Goal: Task Accomplishment & Management: Manage account settings

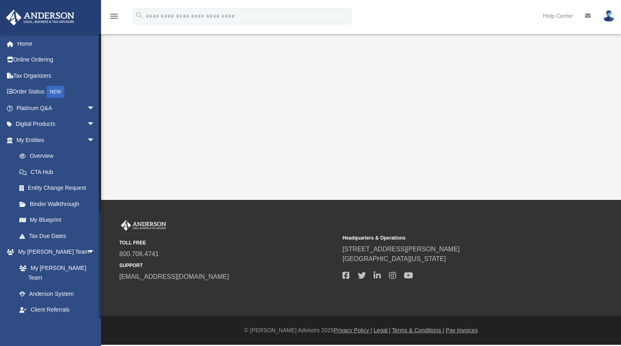
click at [67, 318] on link "My Documents arrow_drop_down" at bounding box center [57, 326] width 102 height 16
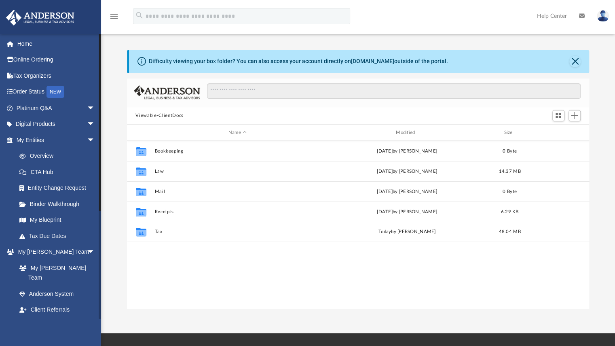
scroll to position [178, 456]
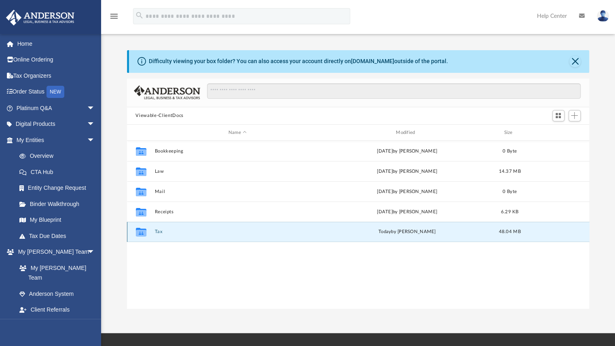
click at [159, 233] on button "Tax" at bounding box center [238, 231] width 166 height 5
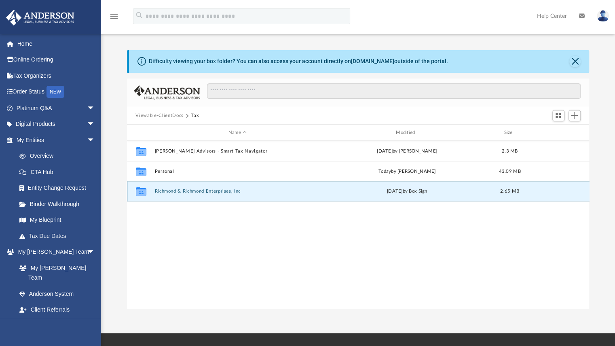
click at [167, 192] on button "Richmond & Richmond Enterprises, Inc" at bounding box center [238, 191] width 166 height 5
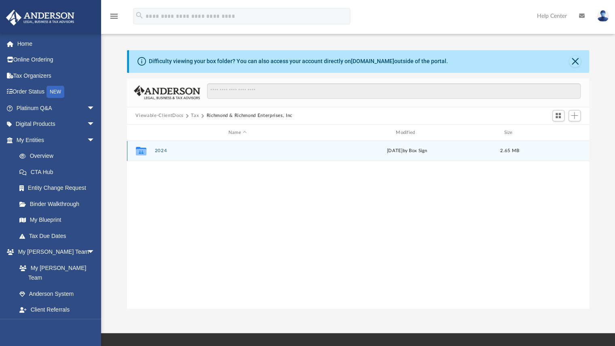
click at [159, 150] on button "2024" at bounding box center [238, 150] width 166 height 5
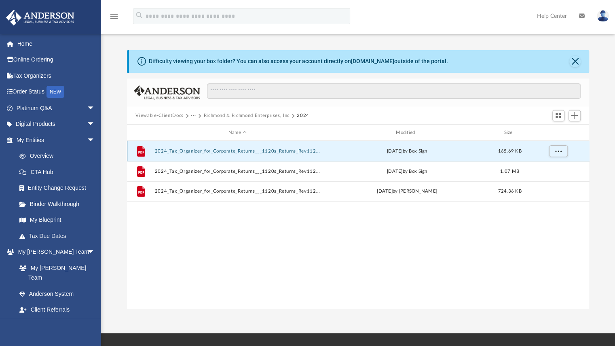
click at [205, 151] on button "2024_Tax_Organizer_for_Corporate_Returns___1120s_Returns_Rev112172024 (1) Signi…" at bounding box center [238, 150] width 166 height 5
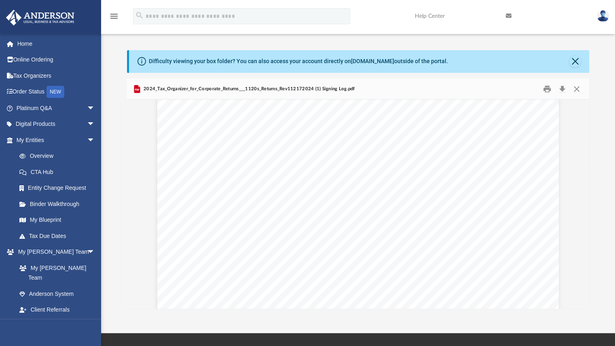
scroll to position [0, 0]
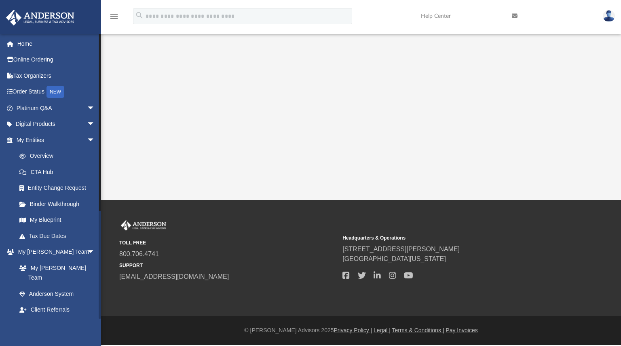
click at [52, 318] on link "My Documents arrow_drop_down" at bounding box center [57, 326] width 102 height 16
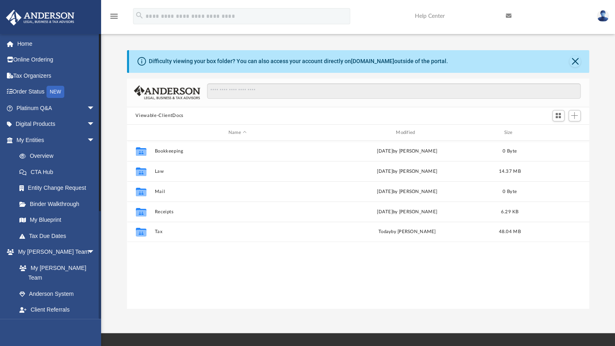
scroll to position [178, 456]
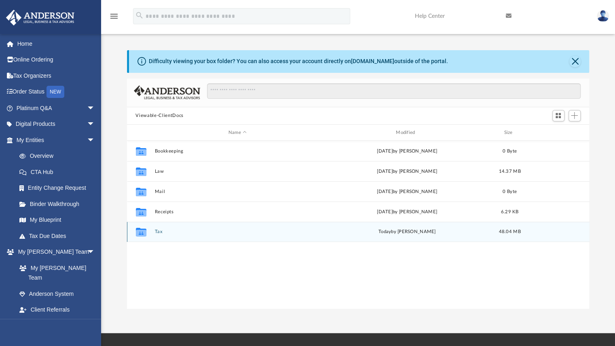
click at [158, 232] on button "Tax" at bounding box center [238, 231] width 166 height 5
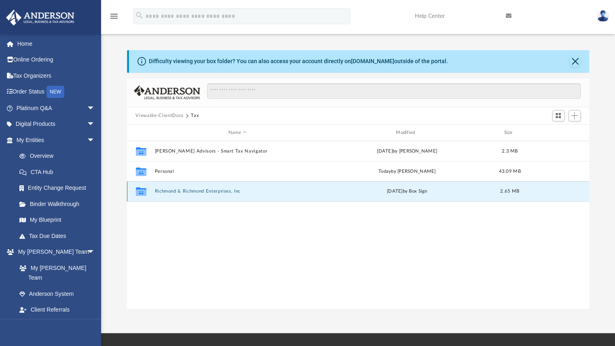
click at [168, 193] on button "Richmond & Richmond Enterprises, Inc" at bounding box center [238, 191] width 166 height 5
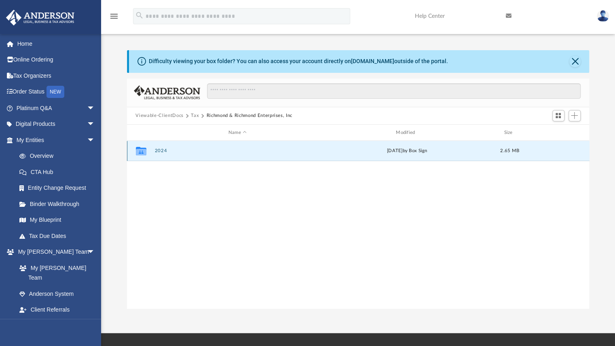
click at [163, 148] on button "2024" at bounding box center [238, 150] width 166 height 5
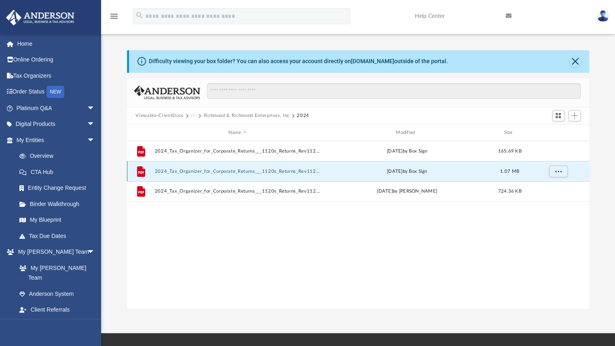
click at [186, 171] on button "2024_Tax_Organizer_for_Corporate_Returns___1120s_Returns_Rev112172024 (1).pdf" at bounding box center [238, 171] width 166 height 5
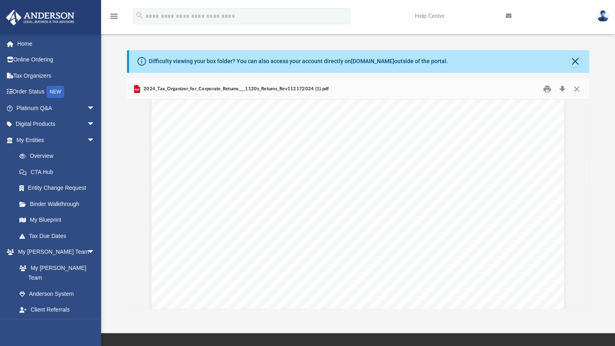
scroll to position [4624, 0]
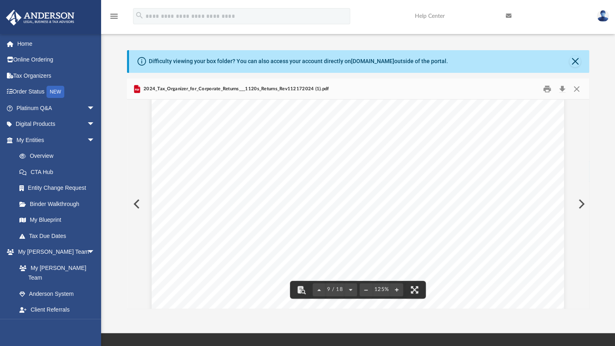
click at [283, 183] on div "A n d e r s o n A d v i s o r s . c o m | 8 0 0 . 7 0 6 . 4 7 4 1 | N e v a d a…" at bounding box center [358, 118] width 413 height 534
click at [284, 182] on div "A n d e r s o n A d v i s o r s . c o m | 8 0 0 . 7 0 6 . 4 7 4 1 | N e v a d a…" at bounding box center [358, 118] width 413 height 534
drag, startPoint x: 587, startPoint y: 199, endPoint x: 588, endPoint y: 216, distance: 16.7
click at [588, 216] on div "A n d e r s o n A d v i s o r s . c o m | 8 0 0 . 7 0 6 . 4 7 4 1 | N e v a d a…" at bounding box center [358, 204] width 463 height 209
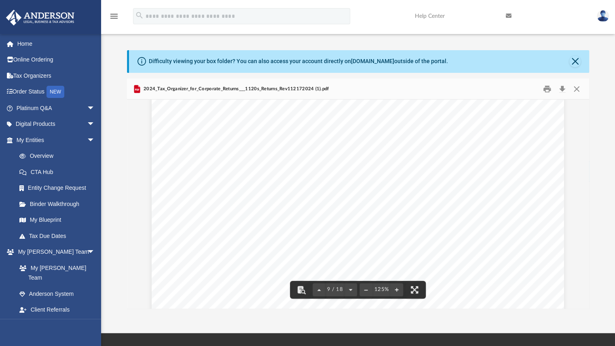
click at [585, 301] on div "Scroll to top vertical_align_top" at bounding box center [592, 303] width 17 height 17
click at [585, 300] on div "Scroll to top vertical_align_top" at bounding box center [592, 303] width 17 height 17
drag, startPoint x: 585, startPoint y: 300, endPoint x: 587, endPoint y: 292, distance: 7.9
click at [585, 299] on div "Scroll to top vertical_align_top" at bounding box center [592, 303] width 17 height 17
click at [588, 303] on div "Scroll to top vertical_align_top" at bounding box center [592, 303] width 17 height 17
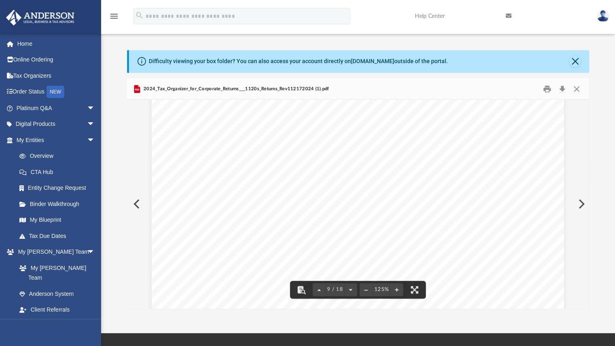
click at [588, 303] on div "Scroll to top vertical_align_top" at bounding box center [592, 303] width 17 height 17
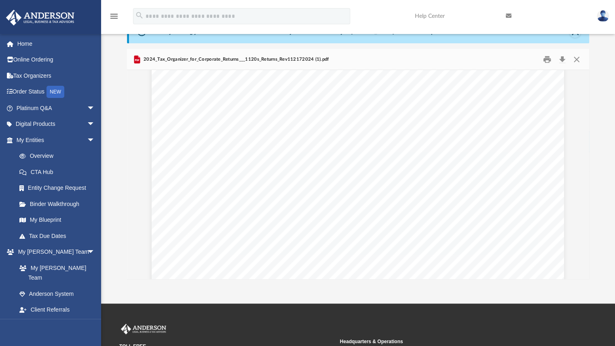
scroll to position [19, 0]
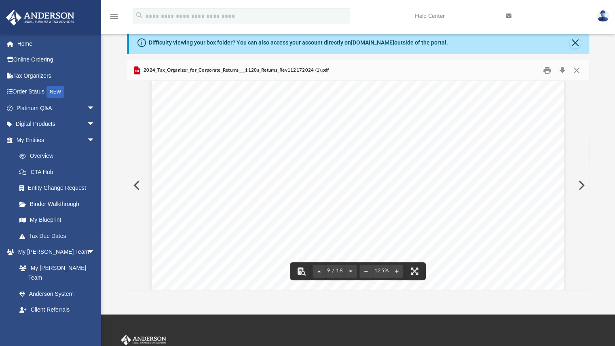
drag, startPoint x: 586, startPoint y: 182, endPoint x: 584, endPoint y: 203, distance: 20.7
click at [584, 203] on div "A n d e r s o n A d v i s o r s . c o m | 8 0 0 . 7 0 6 . 4 7 4 1 | N e v a d a…" at bounding box center [358, 185] width 463 height 209
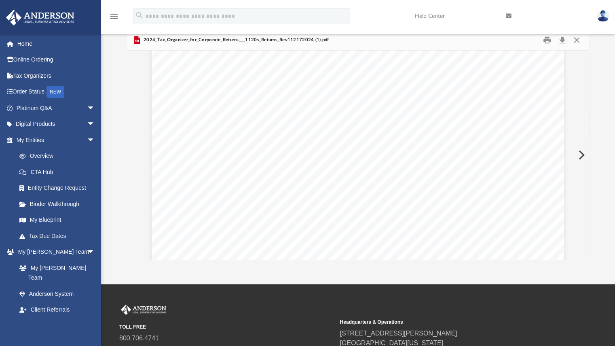
scroll to position [0, 0]
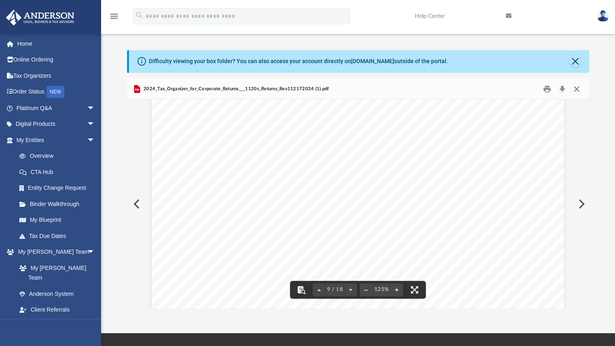
click at [578, 87] on button "Close" at bounding box center [577, 89] width 15 height 13
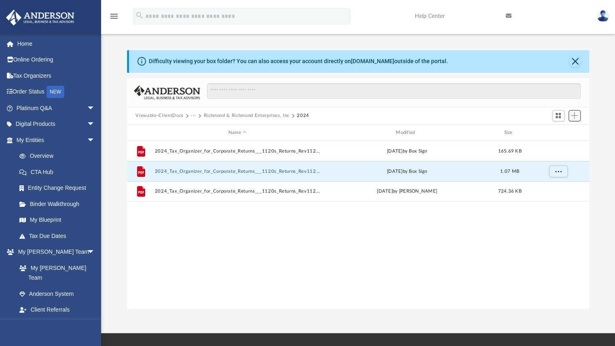
click at [574, 115] on span "Add" at bounding box center [574, 115] width 7 height 7
click at [601, 205] on div "Difficulty viewing your box folder? You can also access your account directly o…" at bounding box center [358, 179] width 514 height 259
click at [572, 116] on span "Add" at bounding box center [574, 115] width 7 height 7
click at [558, 131] on li "Upload" at bounding box center [563, 131] width 26 height 8
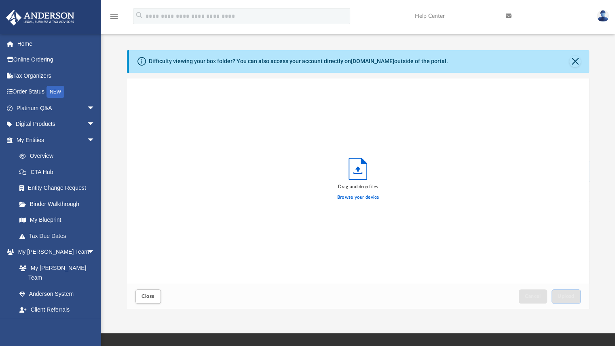
scroll to position [199, 456]
click at [357, 197] on label "Browse your device" at bounding box center [358, 197] width 42 height 7
click at [0, 0] on input "Browse your device" at bounding box center [0, 0] width 0 height 0
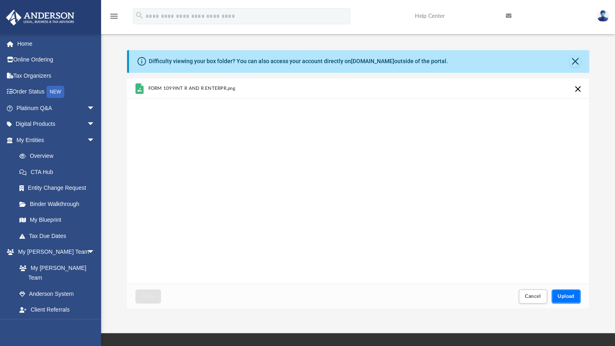
click at [569, 299] on button "Upload" at bounding box center [566, 296] width 29 height 14
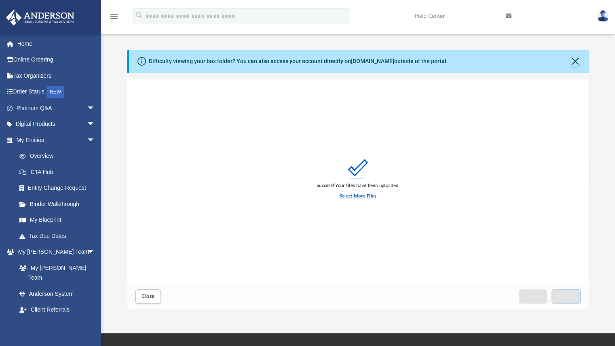
click at [354, 197] on label "Select More Files" at bounding box center [358, 196] width 37 height 7
click at [0, 0] on input "Select More Files" at bounding box center [0, 0] width 0 height 0
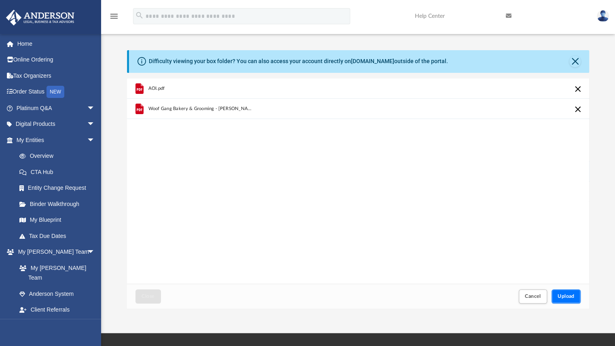
click at [561, 297] on span "Upload" at bounding box center [566, 296] width 17 height 5
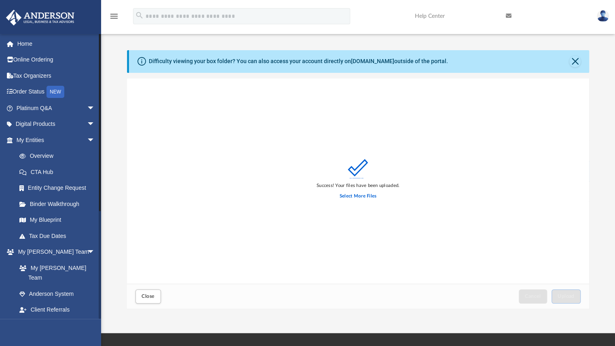
click at [53, 318] on link "My Documents arrow_drop_down" at bounding box center [57, 326] width 102 height 16
click at [87, 318] on span "arrow_drop_down" at bounding box center [95, 326] width 16 height 17
click at [51, 318] on link "My Documents arrow_drop_up" at bounding box center [57, 326] width 102 height 16
click at [572, 62] on button "Close" at bounding box center [575, 61] width 11 height 11
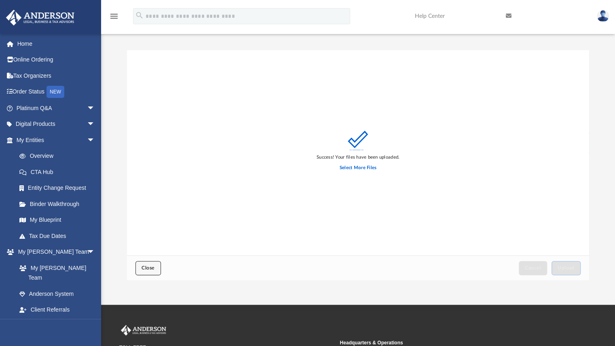
click at [149, 271] on button "Close" at bounding box center [148, 268] width 25 height 14
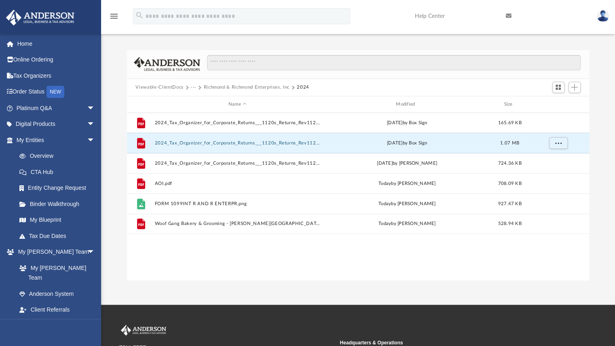
click at [249, 87] on button "Richmond & Richmond Enterprises, Inc" at bounding box center [246, 87] width 86 height 7
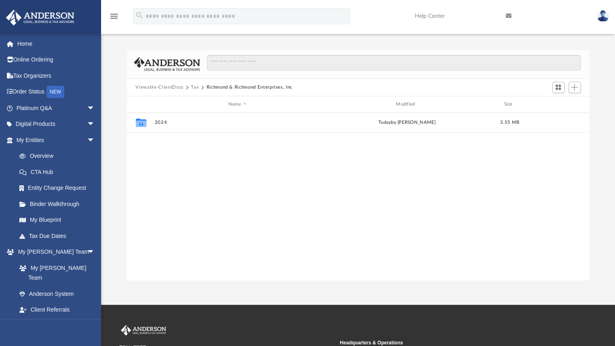
click at [156, 88] on button "Viewable-ClientDocs" at bounding box center [160, 87] width 48 height 7
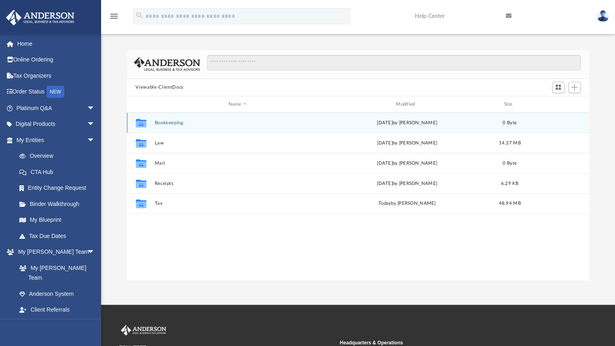
click at [161, 122] on button "Bookkeeping" at bounding box center [238, 122] width 166 height 5
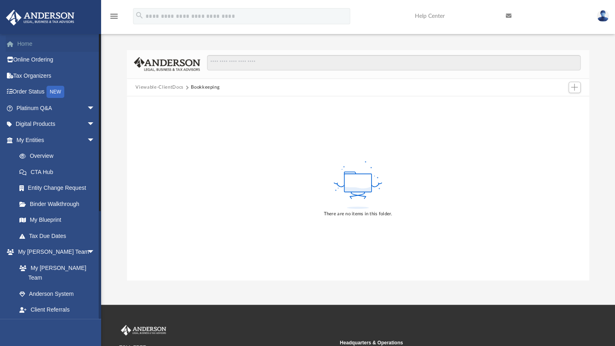
click at [23, 43] on link "Home" at bounding box center [57, 44] width 102 height 16
click at [22, 42] on link "Home" at bounding box center [57, 44] width 102 height 16
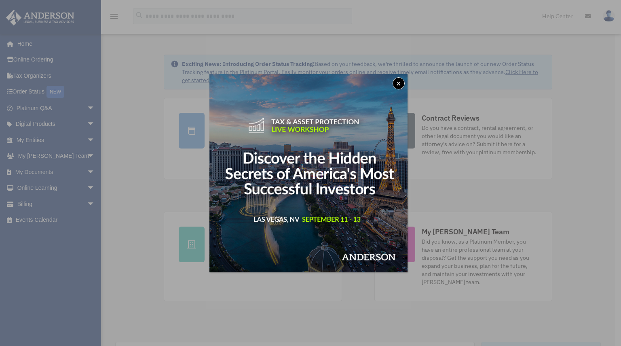
click at [404, 83] on button "x" at bounding box center [399, 83] width 12 height 12
